Goal: Information Seeking & Learning: Learn about a topic

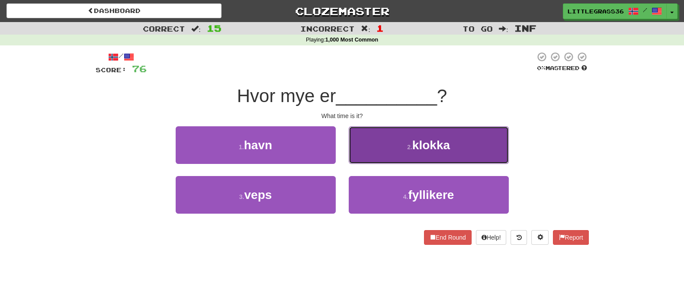
click at [383, 147] on button "2 . klokka" at bounding box center [429, 145] width 160 height 38
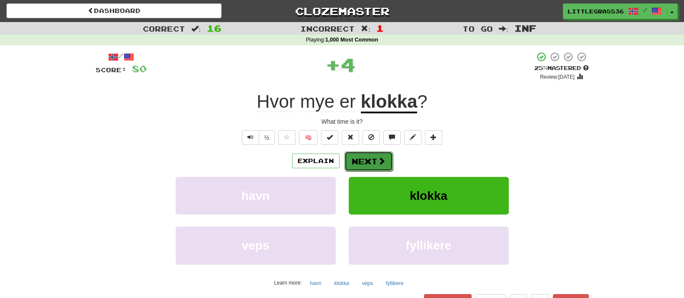
click at [379, 165] on button "Next" at bounding box center [369, 162] width 48 height 20
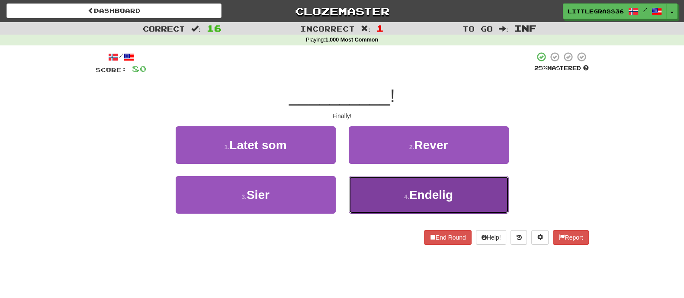
click at [383, 202] on button "4 . Endelig" at bounding box center [429, 195] width 160 height 38
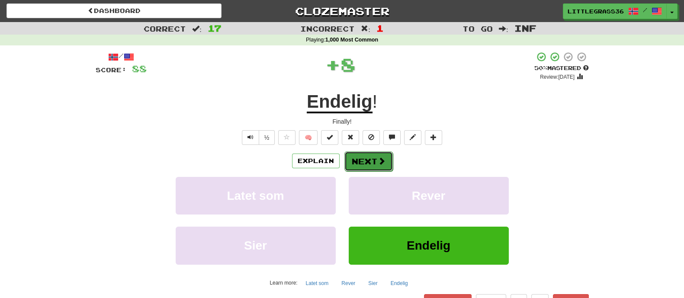
click at [368, 170] on button "Next" at bounding box center [369, 162] width 48 height 20
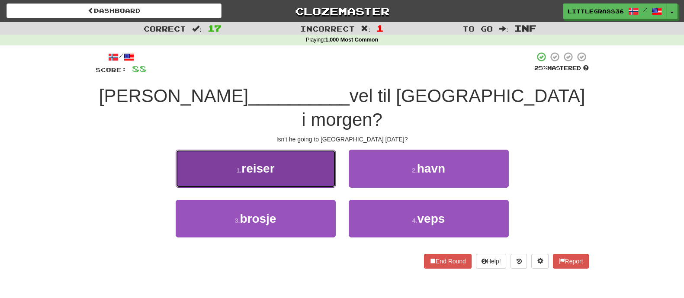
click at [275, 155] on button "1 . [PERSON_NAME]" at bounding box center [256, 169] width 160 height 38
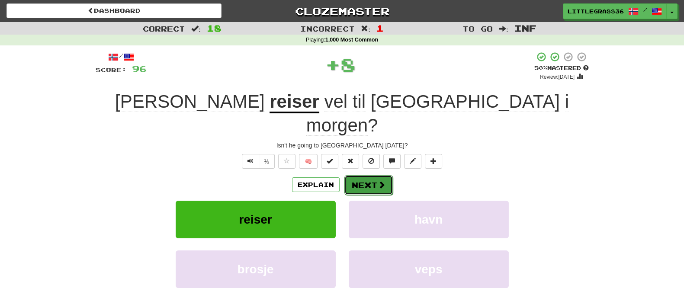
click at [357, 175] on button "Next" at bounding box center [369, 185] width 48 height 20
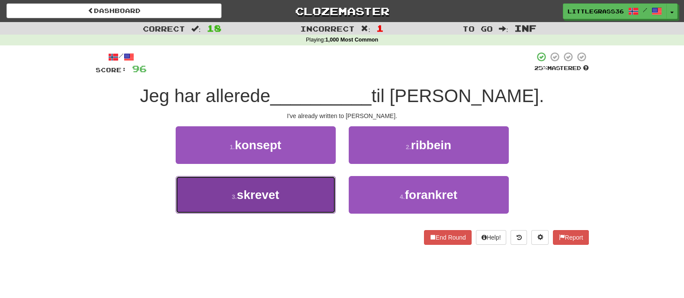
click at [297, 188] on button "3 . skrevet" at bounding box center [256, 195] width 160 height 38
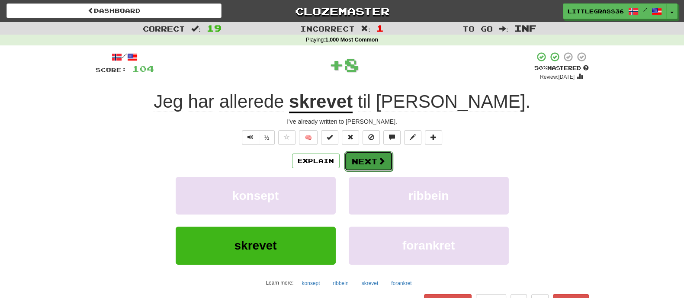
click at [372, 159] on button "Next" at bounding box center [369, 162] width 48 height 20
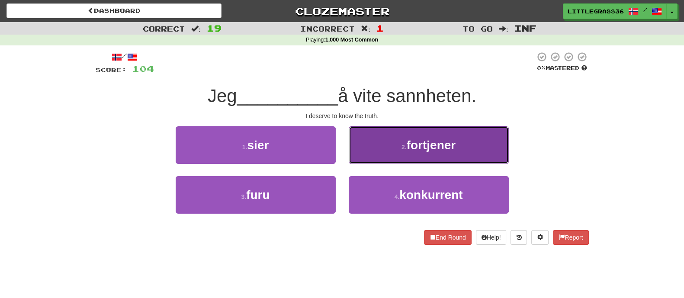
click at [386, 158] on button "2 . fortjener" at bounding box center [429, 145] width 160 height 38
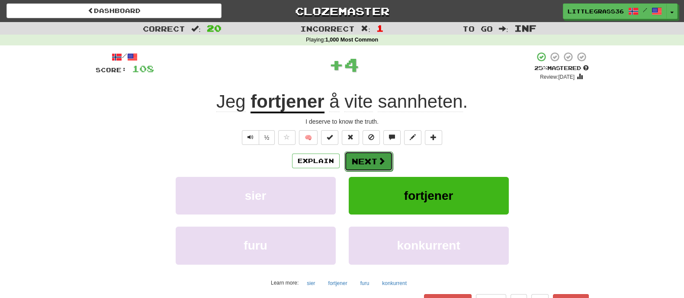
click at [386, 158] on button "Next" at bounding box center [369, 162] width 48 height 20
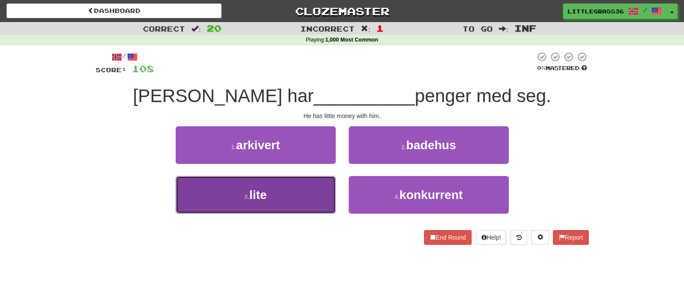
click at [290, 191] on button "3 . lite" at bounding box center [256, 195] width 160 height 38
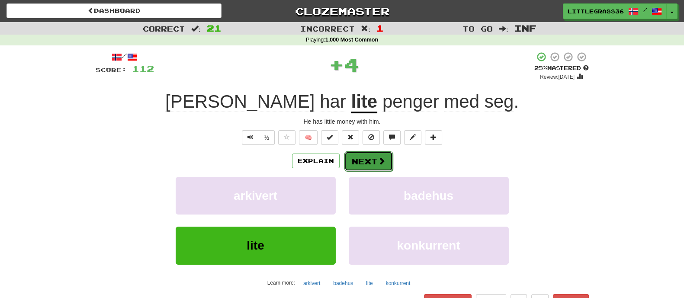
click at [369, 167] on button "Next" at bounding box center [369, 162] width 48 height 20
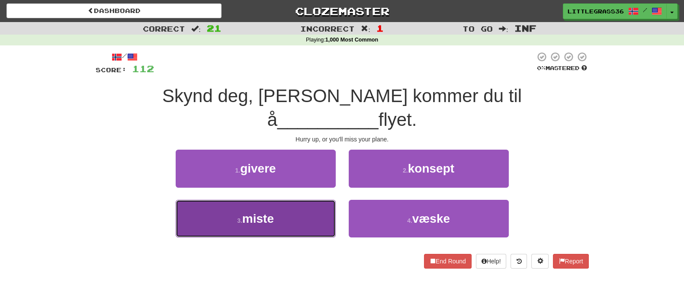
click at [301, 200] on button "3 . miste" at bounding box center [256, 219] width 160 height 38
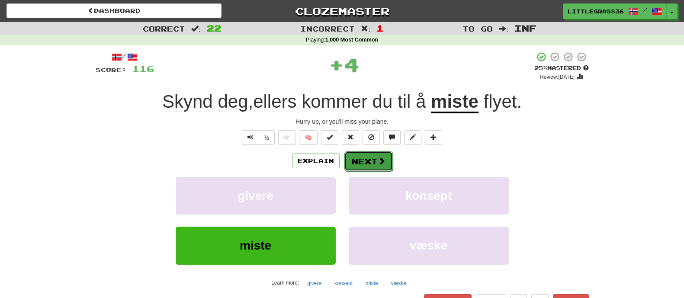
click at [356, 153] on button "Next" at bounding box center [369, 162] width 48 height 20
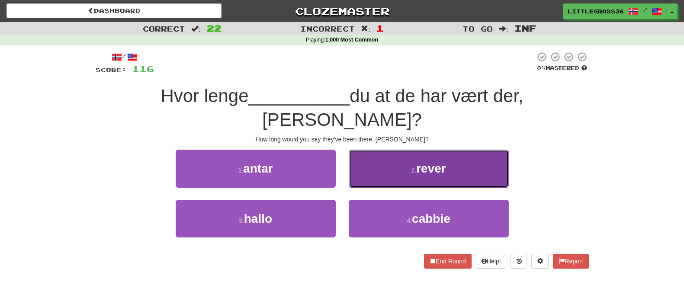
click at [350, 152] on button "2 . rever" at bounding box center [429, 169] width 160 height 38
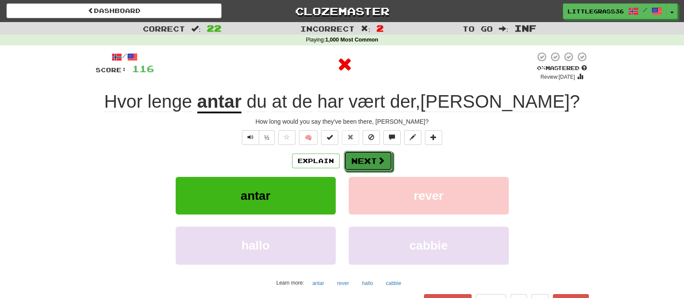
click at [350, 152] on button "Next" at bounding box center [368, 161] width 48 height 20
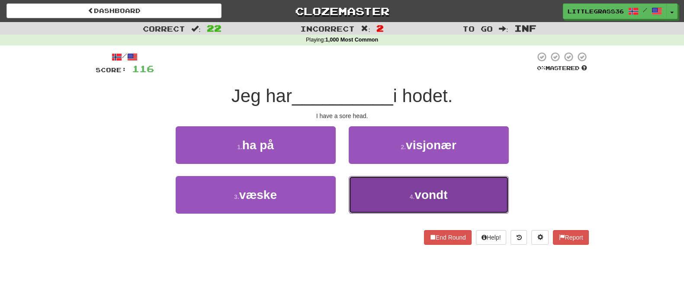
click at [388, 191] on button "4 . vondt" at bounding box center [429, 195] width 160 height 38
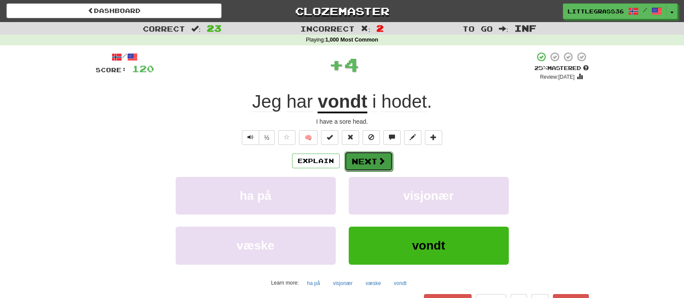
click at [368, 159] on button "Next" at bounding box center [369, 162] width 48 height 20
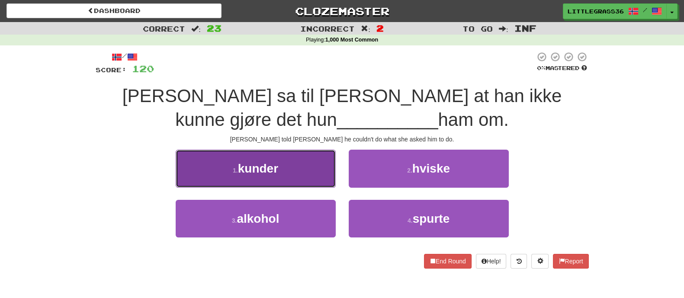
click at [296, 175] on button "1 . kunder" at bounding box center [256, 169] width 160 height 38
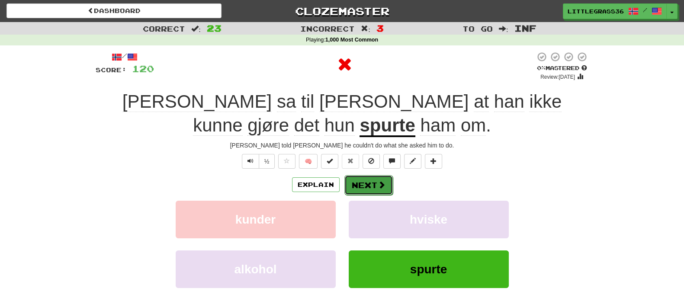
click at [354, 178] on button "Next" at bounding box center [369, 185] width 48 height 20
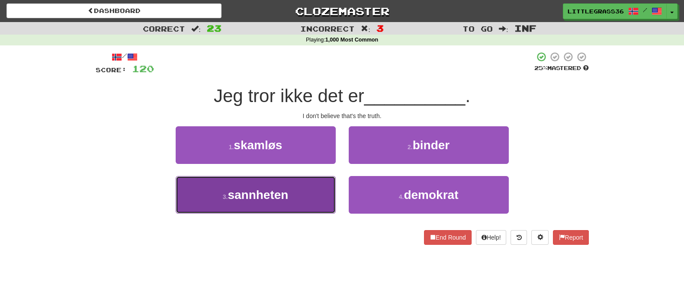
click at [308, 191] on button "3 . [GEOGRAPHIC_DATA]" at bounding box center [256, 195] width 160 height 38
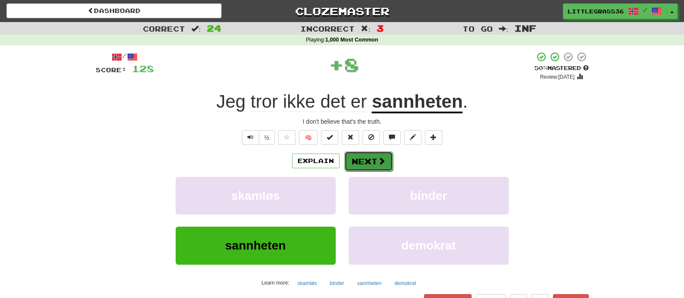
click at [371, 166] on button "Next" at bounding box center [369, 162] width 48 height 20
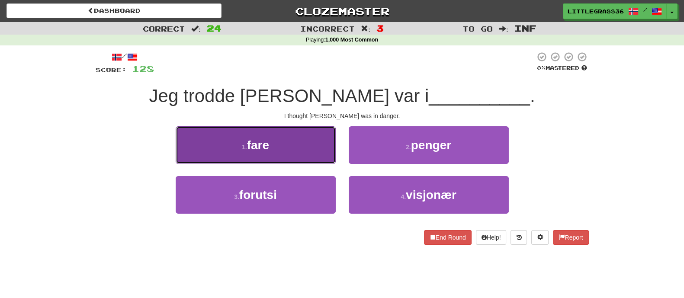
click at [300, 156] on button "1 . fare" at bounding box center [256, 145] width 160 height 38
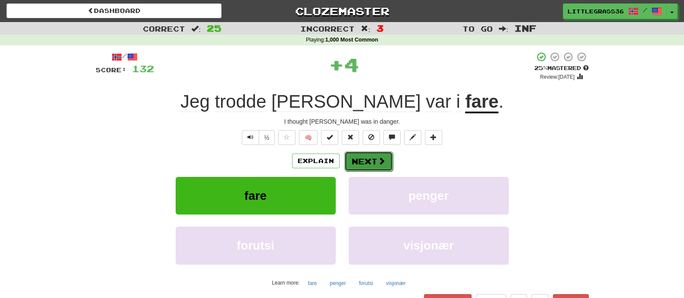
click at [371, 168] on button "Next" at bounding box center [369, 162] width 48 height 20
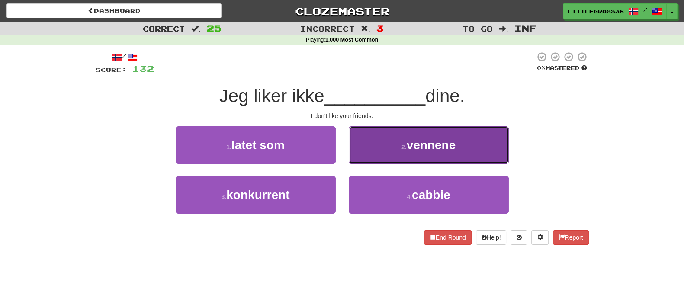
click at [356, 153] on button "2 . [GEOGRAPHIC_DATA]" at bounding box center [429, 145] width 160 height 38
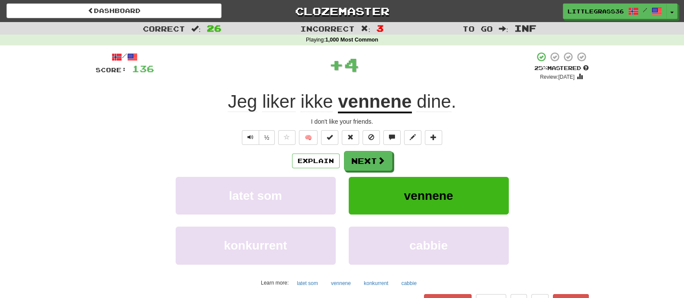
click at [341, 162] on div "Explain Next" at bounding box center [343, 161] width 494 height 20
click at [353, 156] on button "Next" at bounding box center [369, 162] width 48 height 20
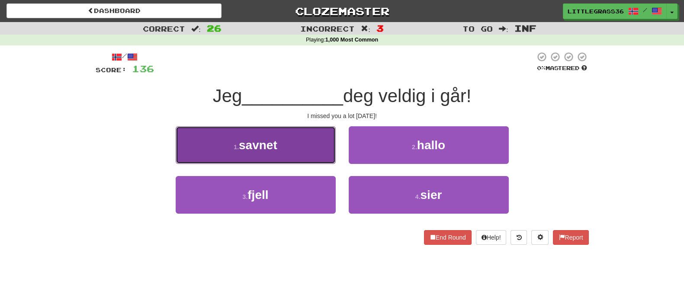
click at [319, 155] on button "1 . savnet" at bounding box center [256, 145] width 160 height 38
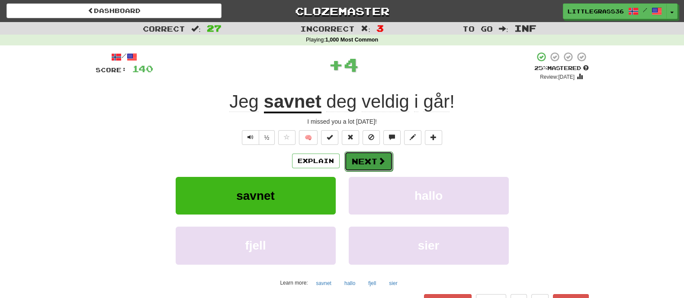
click at [350, 157] on button "Next" at bounding box center [369, 162] width 48 height 20
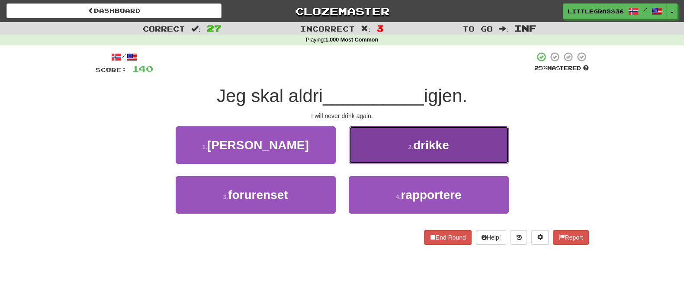
click at [369, 153] on button "2 . drikke" at bounding box center [429, 145] width 160 height 38
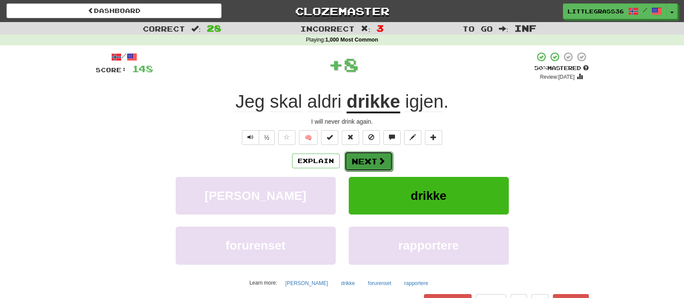
click at [369, 160] on button "Next" at bounding box center [369, 162] width 48 height 20
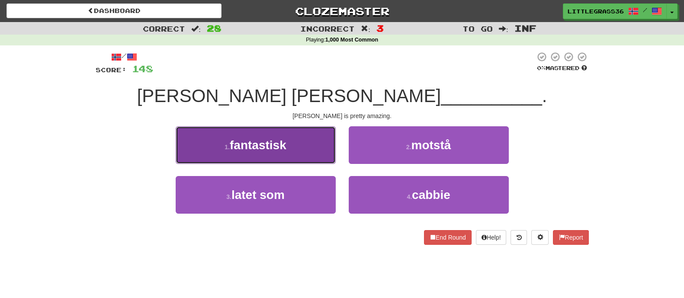
click at [305, 145] on button "1 . fantastisk" at bounding box center [256, 145] width 160 height 38
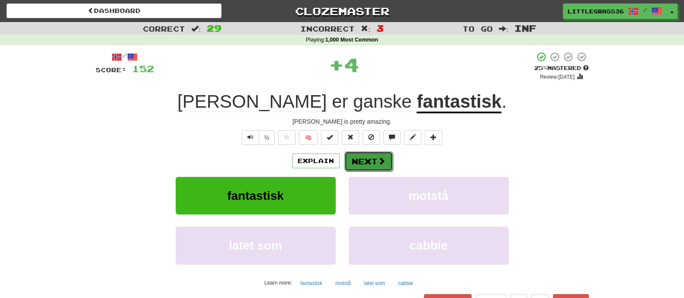
click at [374, 159] on button "Next" at bounding box center [369, 162] width 48 height 20
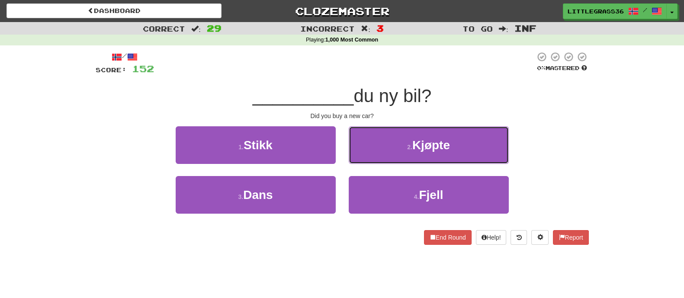
click at [374, 159] on button "2 . Kjøpte" at bounding box center [429, 145] width 160 height 38
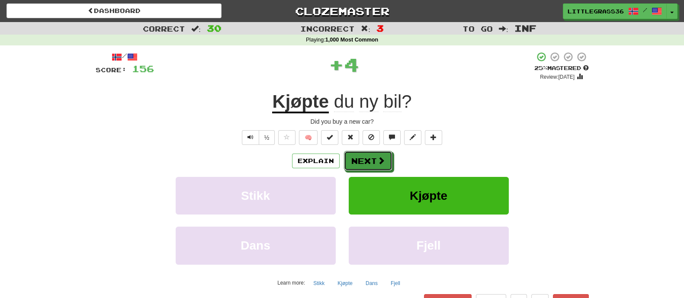
click at [374, 159] on button "Next" at bounding box center [368, 161] width 48 height 20
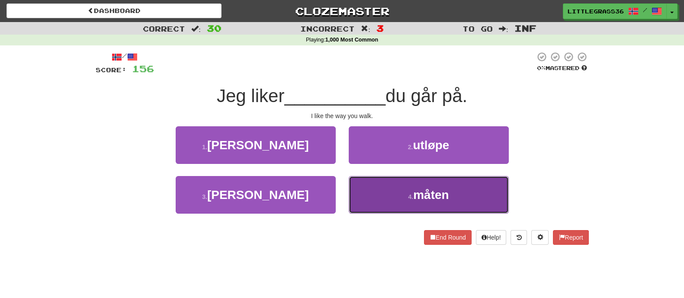
click at [369, 184] on button "4 . måten" at bounding box center [429, 195] width 160 height 38
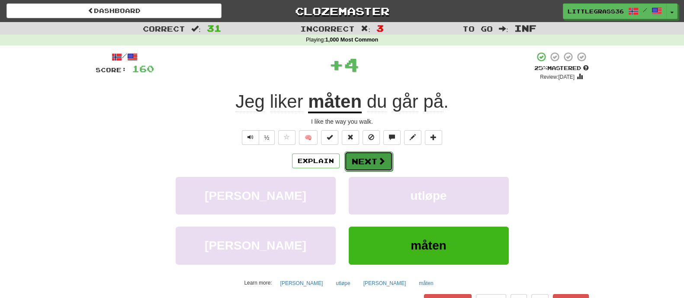
click at [362, 166] on button "Next" at bounding box center [369, 162] width 48 height 20
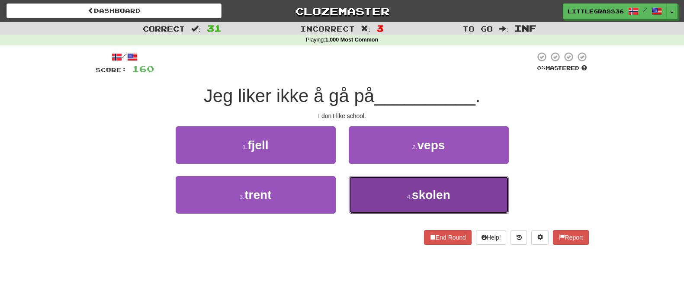
click at [406, 191] on button "4 . skolen" at bounding box center [429, 195] width 160 height 38
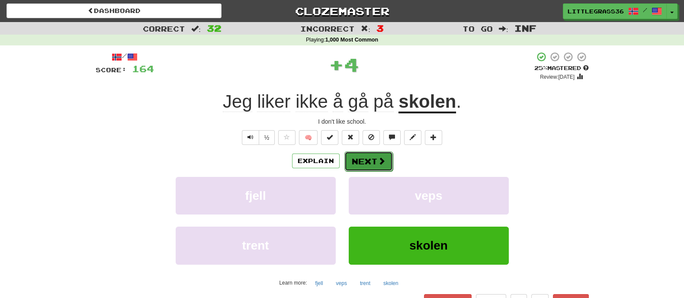
click at [383, 168] on button "Next" at bounding box center [369, 162] width 48 height 20
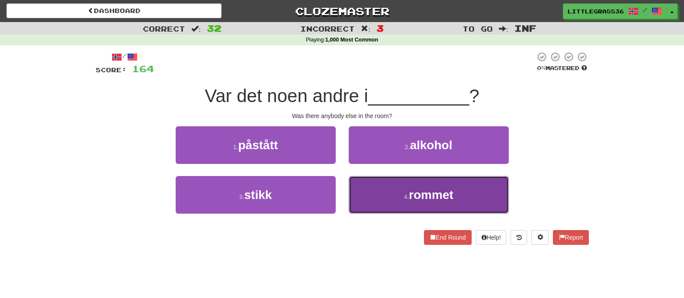
click at [367, 180] on button "4 . rommet" at bounding box center [429, 195] width 160 height 38
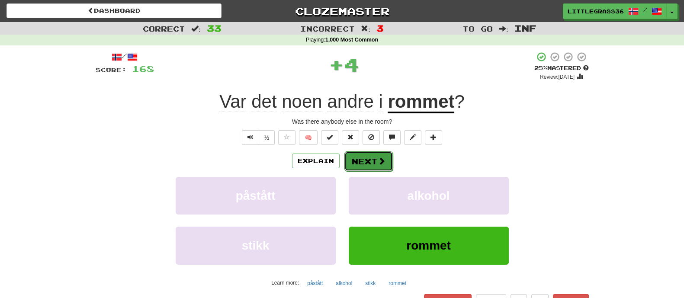
click at [374, 162] on button "Next" at bounding box center [369, 162] width 48 height 20
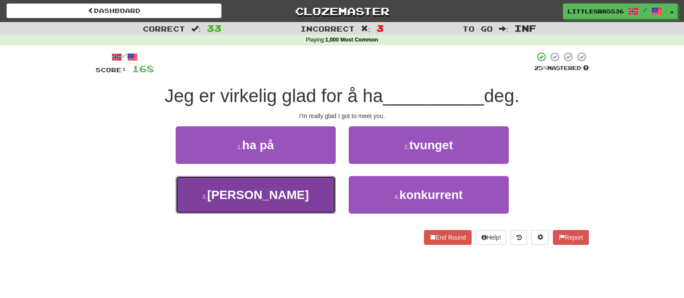
click at [297, 186] on button "3 . [PERSON_NAME]" at bounding box center [256, 195] width 160 height 38
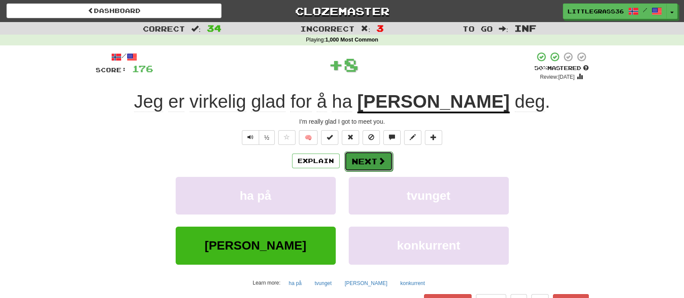
click at [366, 162] on button "Next" at bounding box center [369, 162] width 48 height 20
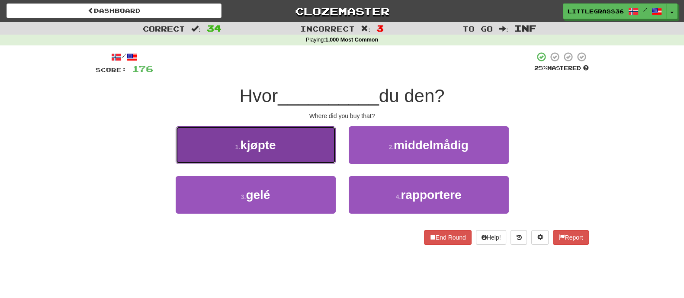
click at [320, 147] on button "1 . kjøpte" at bounding box center [256, 145] width 160 height 38
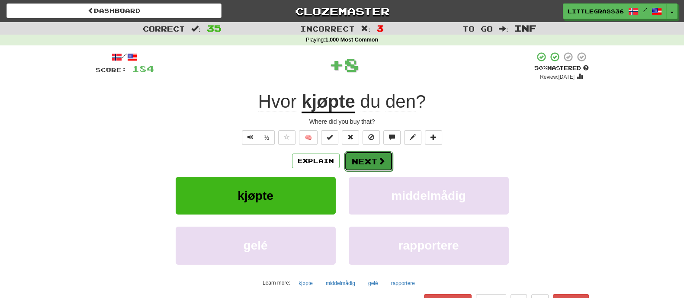
click at [390, 168] on button "Next" at bounding box center [369, 162] width 48 height 20
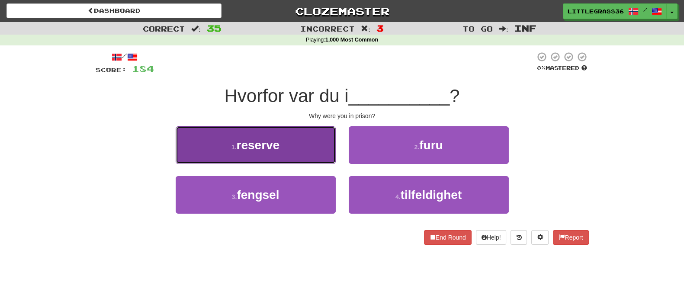
click at [314, 159] on button "1 . reserve" at bounding box center [256, 145] width 160 height 38
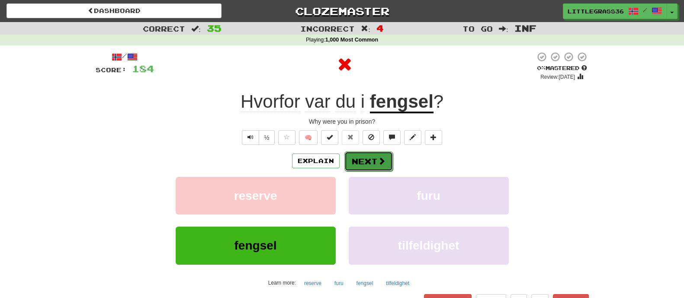
click at [371, 165] on button "Next" at bounding box center [369, 162] width 48 height 20
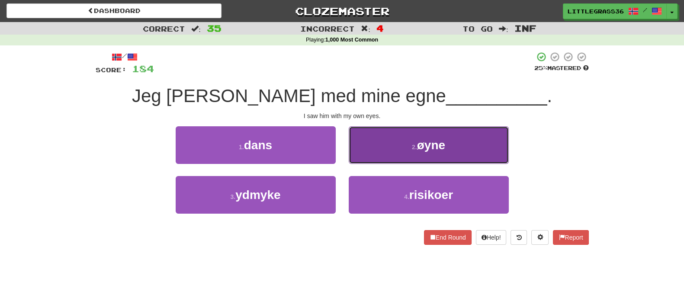
click at [374, 158] on button "2 . [GEOGRAPHIC_DATA]" at bounding box center [429, 145] width 160 height 38
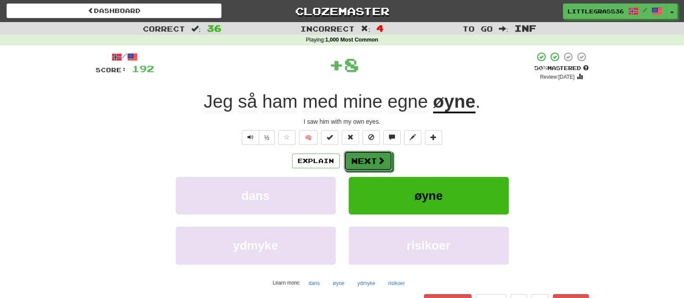
click at [374, 158] on button "Next" at bounding box center [368, 161] width 48 height 20
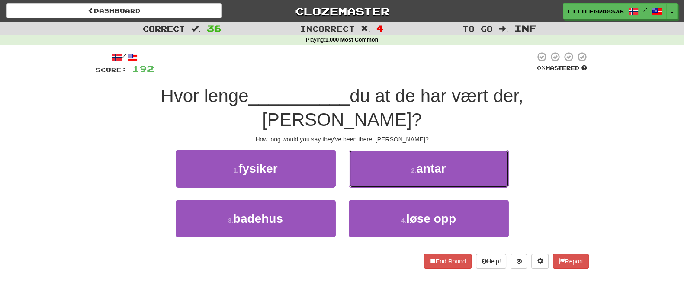
click at [374, 158] on button "2 . antar" at bounding box center [429, 169] width 160 height 38
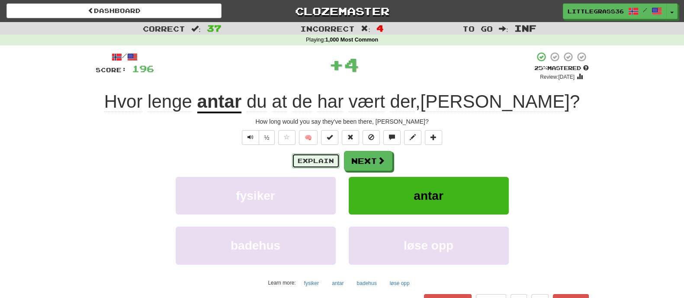
click at [310, 163] on button "Explain" at bounding box center [316, 161] width 48 height 15
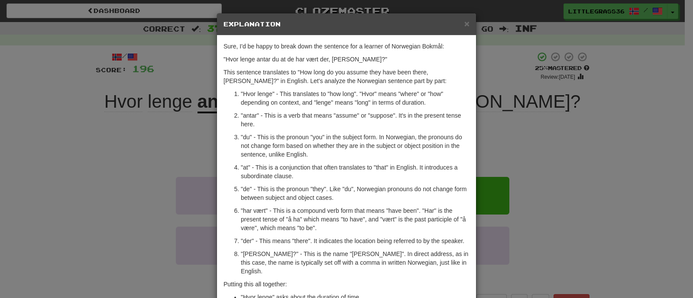
click at [485, 151] on div "× Explanation Sure, I'd be happy to break down the sentence for a learner of No…" at bounding box center [346, 149] width 693 height 298
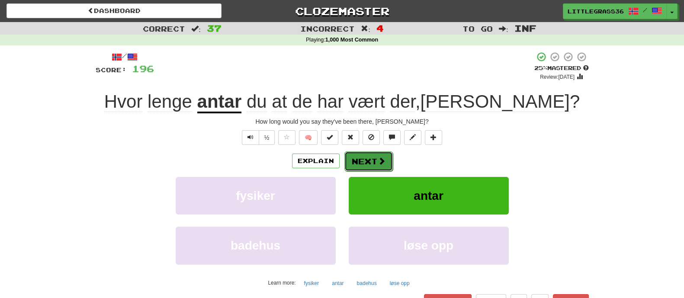
click at [364, 155] on button "Next" at bounding box center [369, 162] width 48 height 20
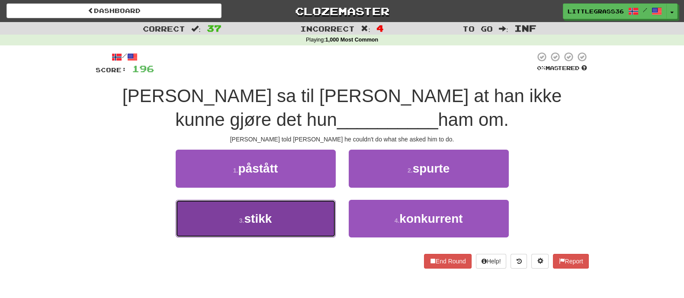
click at [284, 206] on button "3 . stikk" at bounding box center [256, 219] width 160 height 38
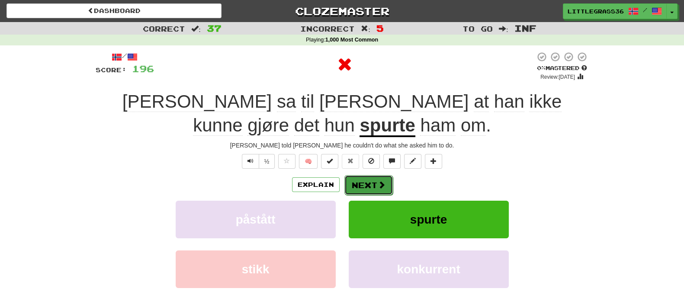
click at [378, 182] on span at bounding box center [382, 185] width 8 height 8
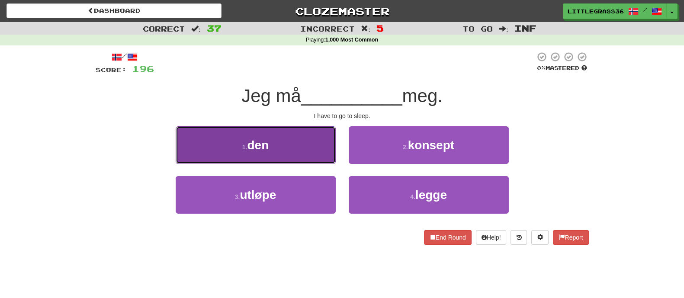
click at [299, 152] on button "1 . den" at bounding box center [256, 145] width 160 height 38
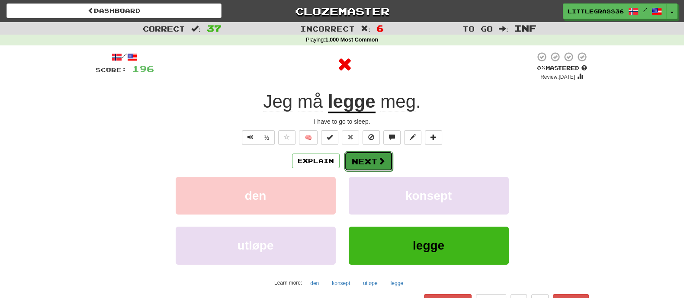
click at [375, 164] on button "Next" at bounding box center [369, 162] width 48 height 20
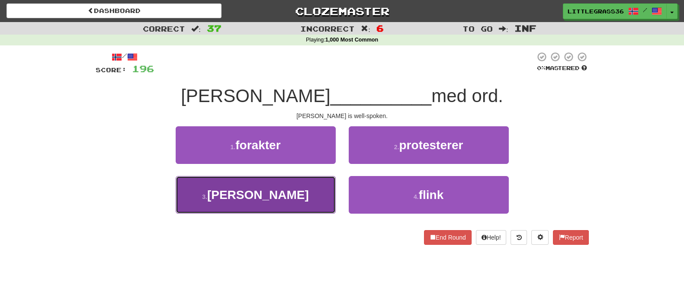
click at [272, 185] on button "3 . [PERSON_NAME]" at bounding box center [256, 195] width 160 height 38
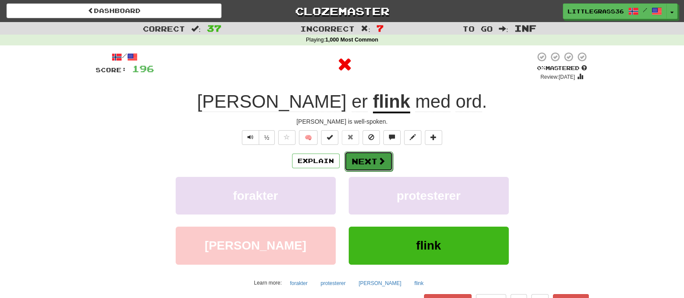
click at [368, 161] on button "Next" at bounding box center [369, 162] width 48 height 20
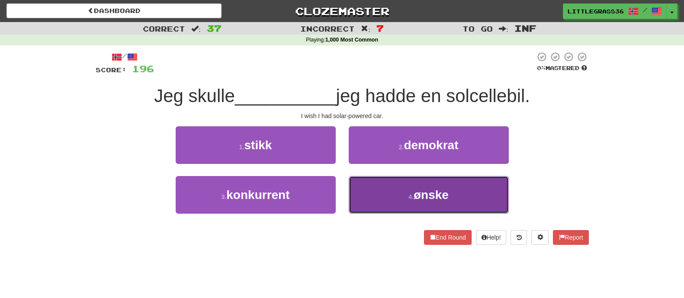
click at [413, 191] on button "4 . ønske" at bounding box center [429, 195] width 160 height 38
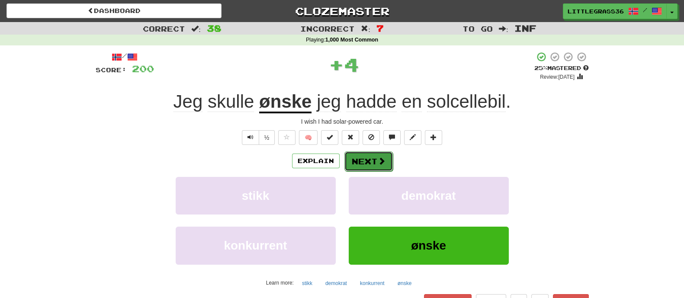
click at [377, 168] on button "Next" at bounding box center [369, 162] width 48 height 20
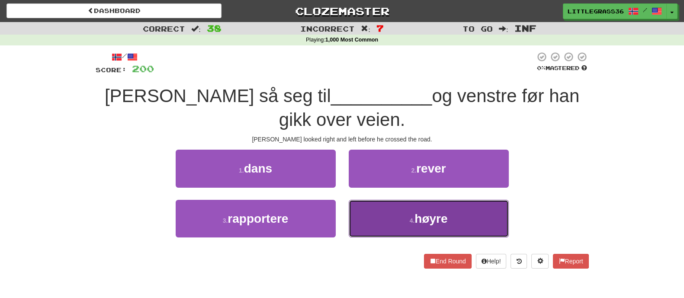
click at [388, 215] on button "4 . høyre" at bounding box center [429, 219] width 160 height 38
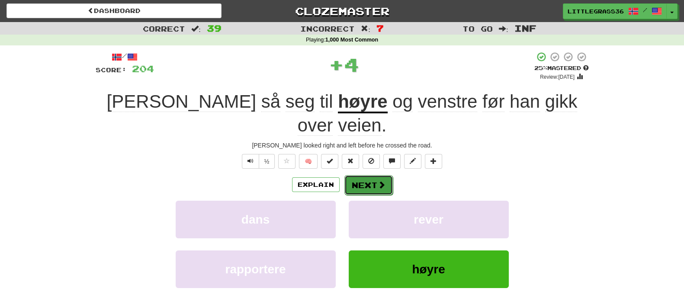
click at [368, 175] on button "Next" at bounding box center [369, 185] width 48 height 20
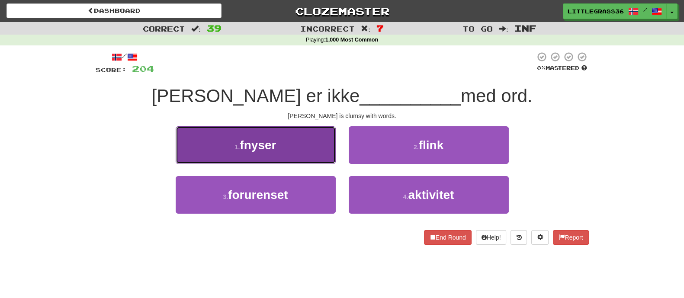
click at [321, 155] on button "1 . fnyser" at bounding box center [256, 145] width 160 height 38
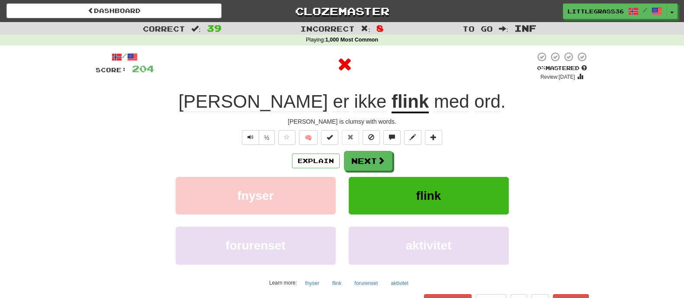
click at [372, 172] on div "Explain Next fnyser [PERSON_NAME] forurenset aktivitet Learn more: fnyser [PERS…" at bounding box center [343, 220] width 494 height 139
click at [372, 165] on button "Next" at bounding box center [369, 162] width 48 height 20
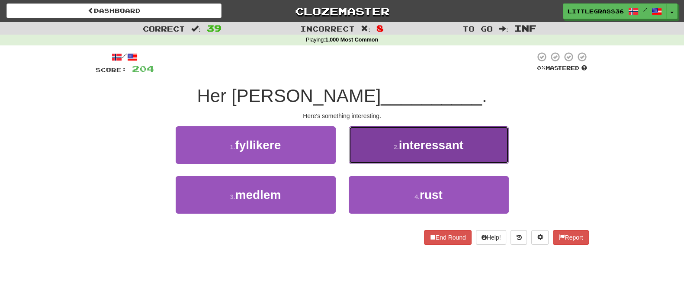
click at [375, 154] on button "2 . interessant" at bounding box center [429, 145] width 160 height 38
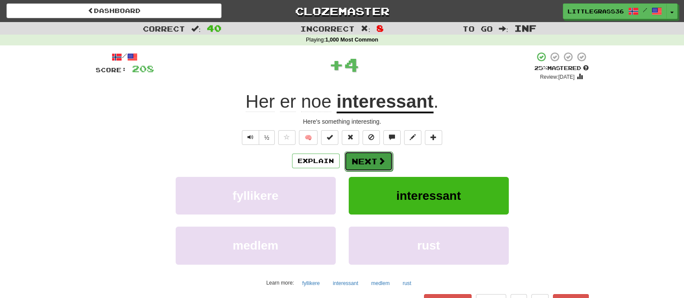
click at [361, 158] on button "Next" at bounding box center [369, 162] width 48 height 20
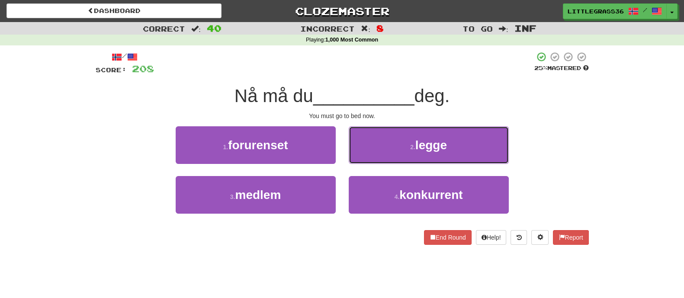
click at [361, 158] on button "2 . [PERSON_NAME]" at bounding box center [429, 145] width 160 height 38
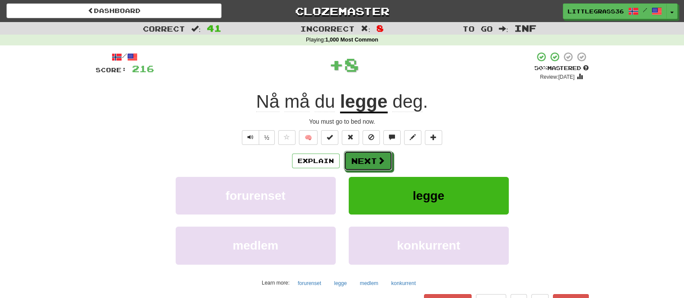
click at [361, 158] on button "Next" at bounding box center [368, 161] width 48 height 20
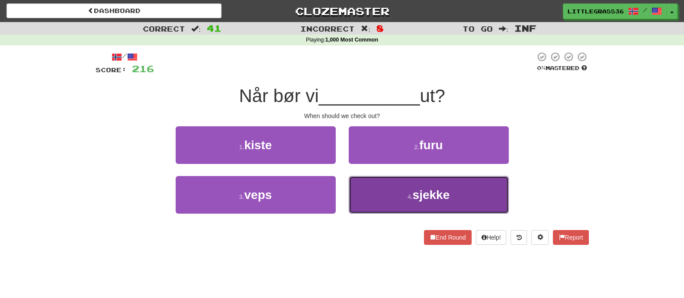
click at [375, 193] on button "4 . sjekke" at bounding box center [429, 195] width 160 height 38
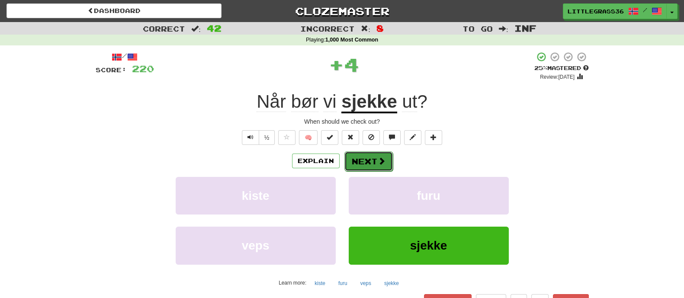
click at [368, 156] on button "Next" at bounding box center [369, 162] width 48 height 20
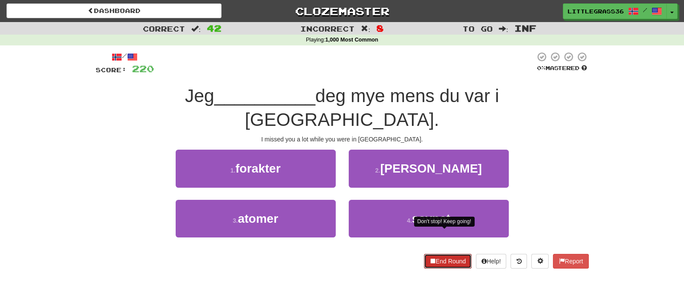
drag, startPoint x: 420, startPoint y: 235, endPoint x: 337, endPoint y: 256, distance: 85.6
click at [331, 267] on div "Dashboard Clozemaster LittleGrass36 / Toggle Dropdown Dashboard Leaderboard Act…" at bounding box center [342, 149] width 684 height 298
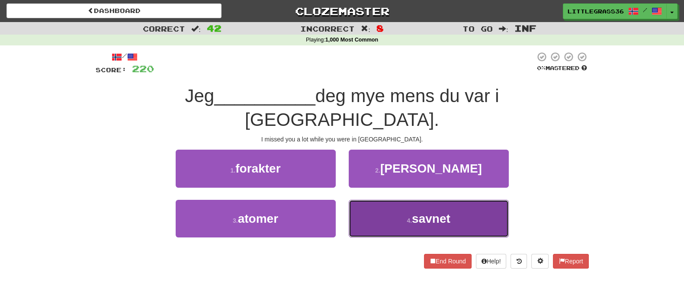
click at [392, 200] on button "4 . savnet" at bounding box center [429, 219] width 160 height 38
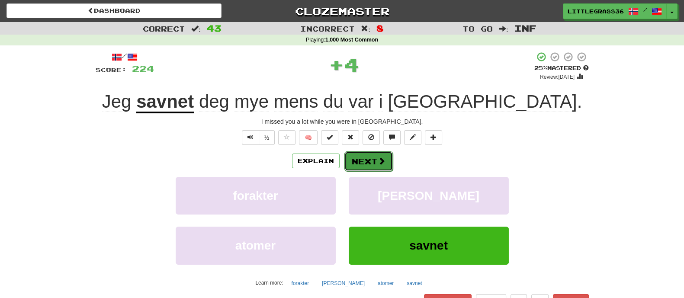
click at [373, 161] on button "Next" at bounding box center [369, 162] width 48 height 20
